Goal: Book appointment/travel/reservation

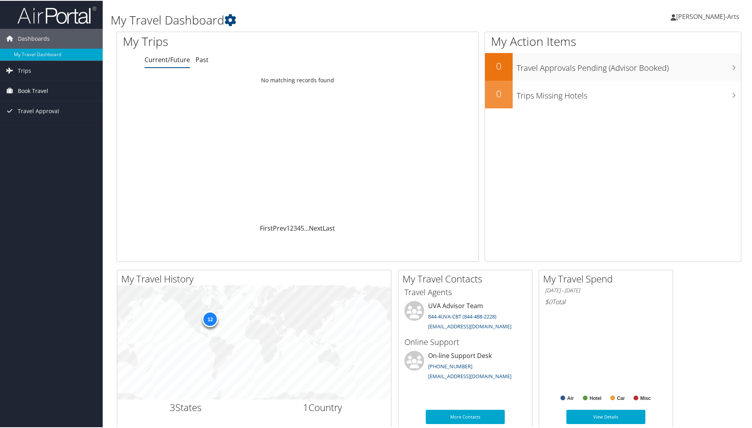
click at [37, 88] on span "Book Travel" at bounding box center [33, 90] width 30 height 20
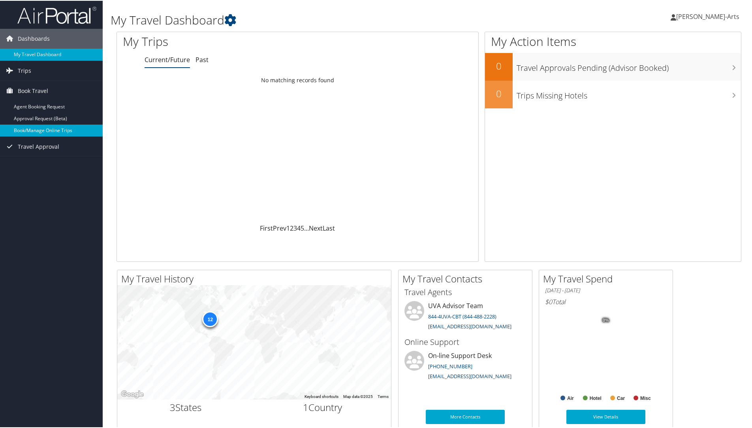
click at [40, 128] on link "Book/Manage Online Trips" at bounding box center [51, 130] width 103 height 12
click at [703, 14] on span "[PERSON_NAME]-Arts" at bounding box center [708, 15] width 63 height 9
click at [69, 126] on link "Book/Manage Online Trips" at bounding box center [51, 130] width 103 height 12
